Goal: Complete application form

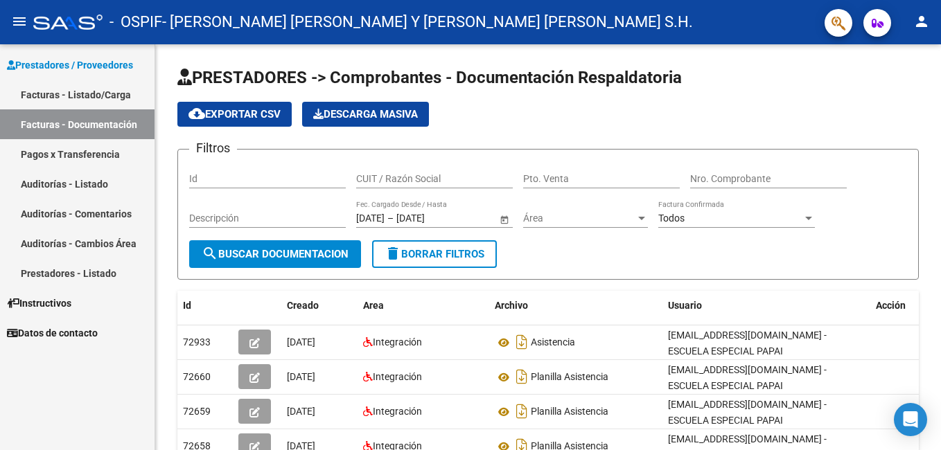
click at [95, 92] on link "Facturas - Listado/Carga" at bounding box center [77, 95] width 155 height 30
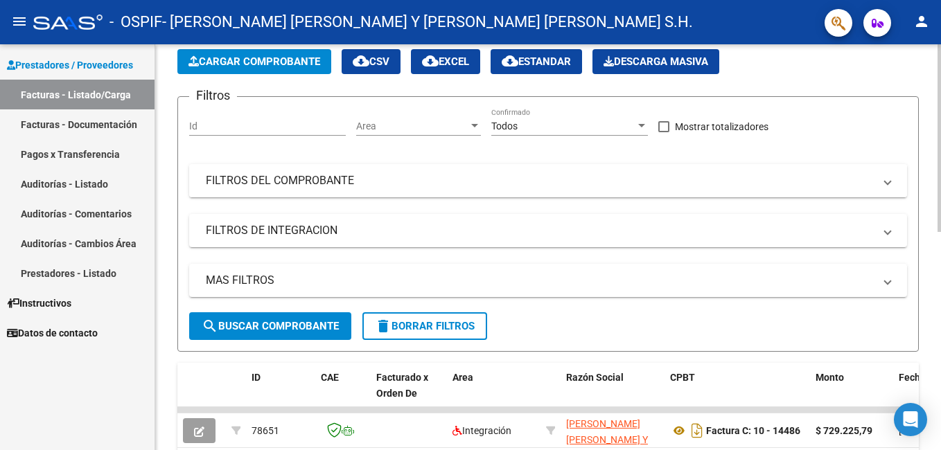
scroll to position [277, 0]
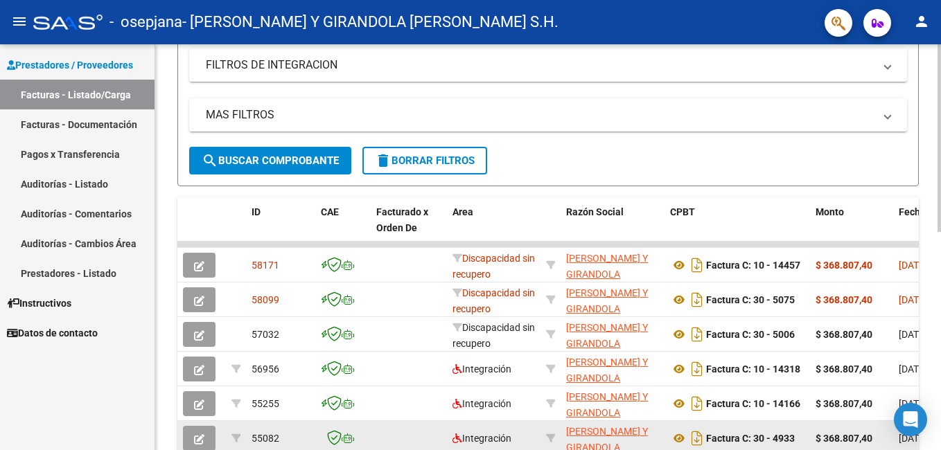
scroll to position [347, 0]
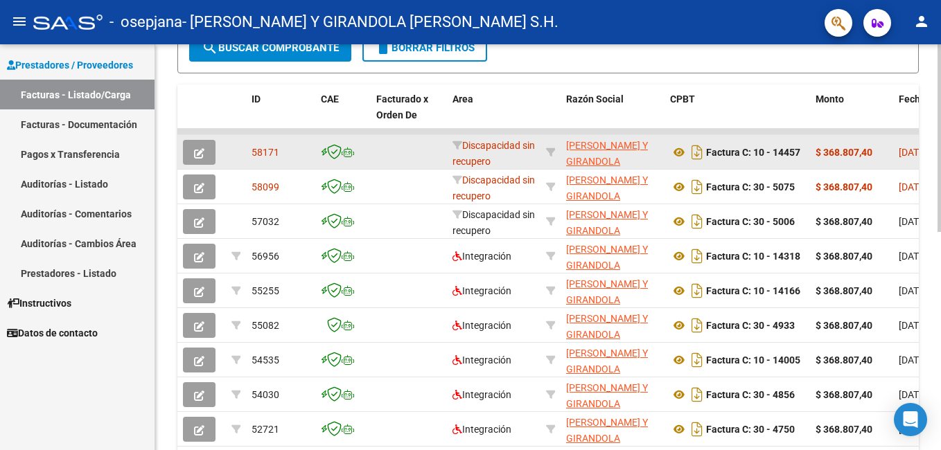
click at [201, 149] on icon "button" at bounding box center [199, 153] width 10 height 10
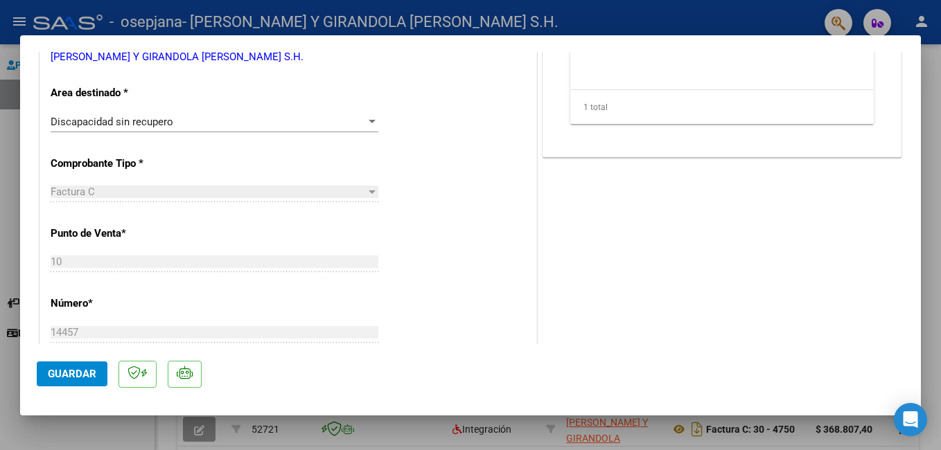
scroll to position [277, 0]
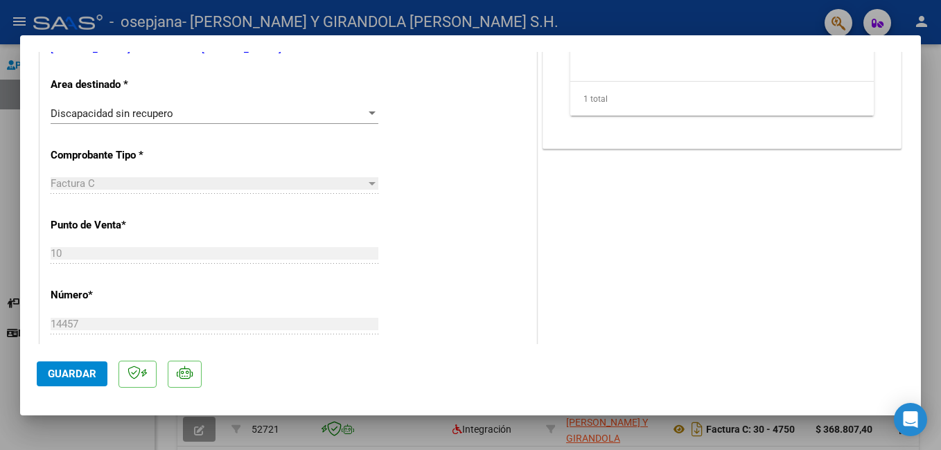
click at [82, 432] on div at bounding box center [470, 225] width 941 height 450
type input "$ 0,00"
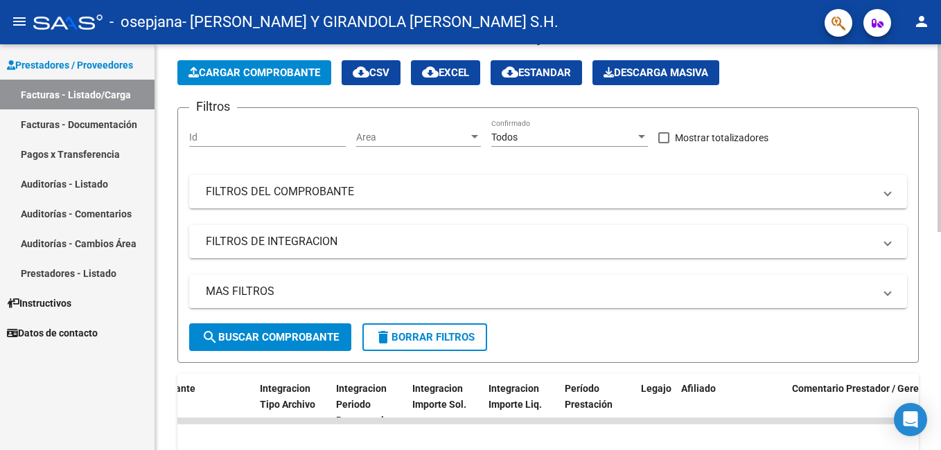
scroll to position [0, 0]
